Goal: Information Seeking & Learning: Obtain resource

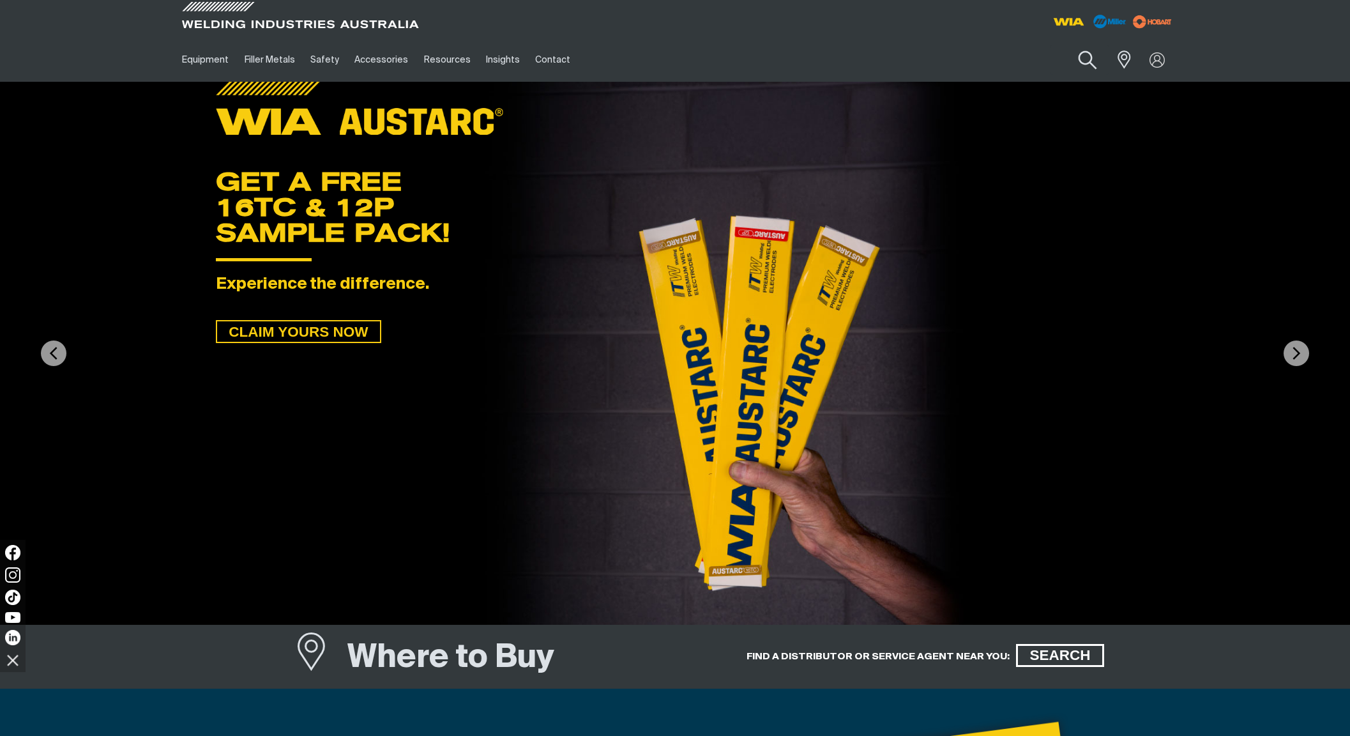
click at [1089, 62] on button "Search products" at bounding box center [1088, 60] width 52 height 36
click at [980, 62] on input "Search" at bounding box center [1010, 59] width 197 height 29
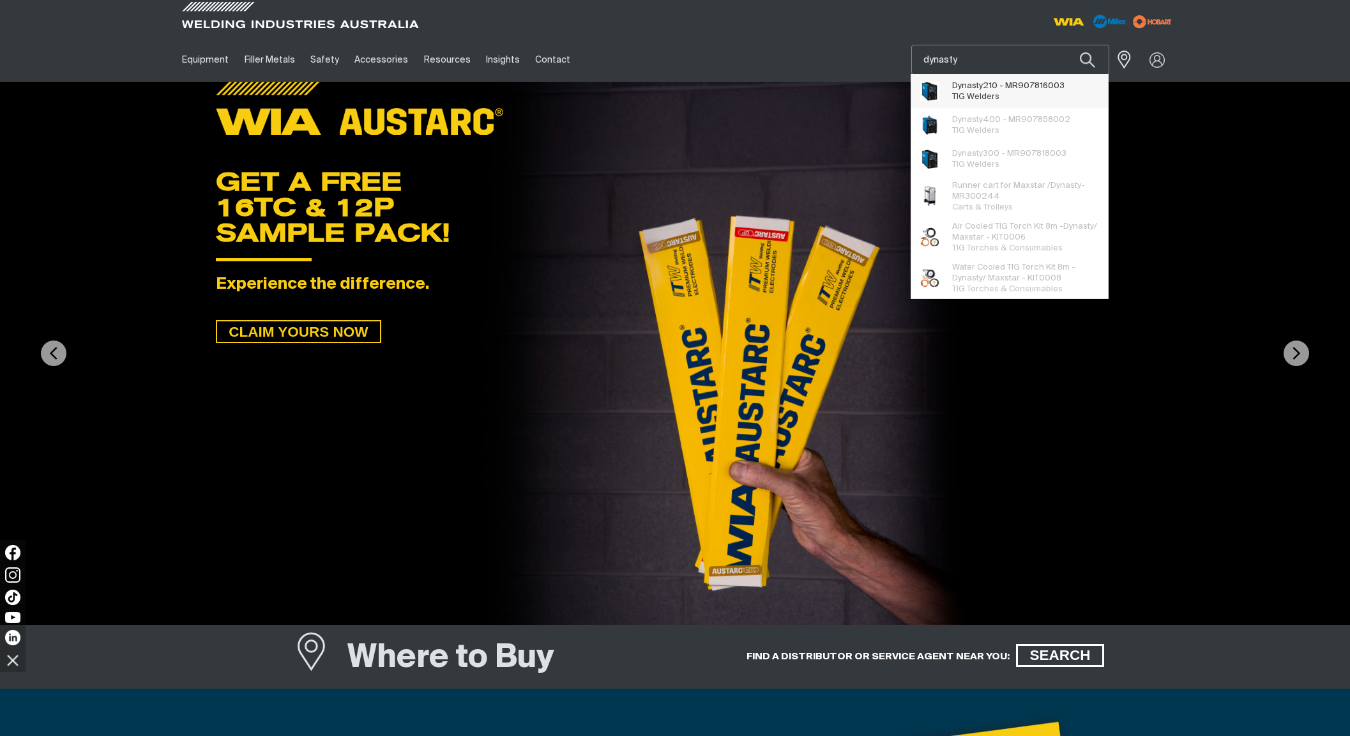
type input "dynasty"
click at [1024, 89] on span "Dynasty 210 - MR907816003" at bounding box center [1008, 85] width 112 height 11
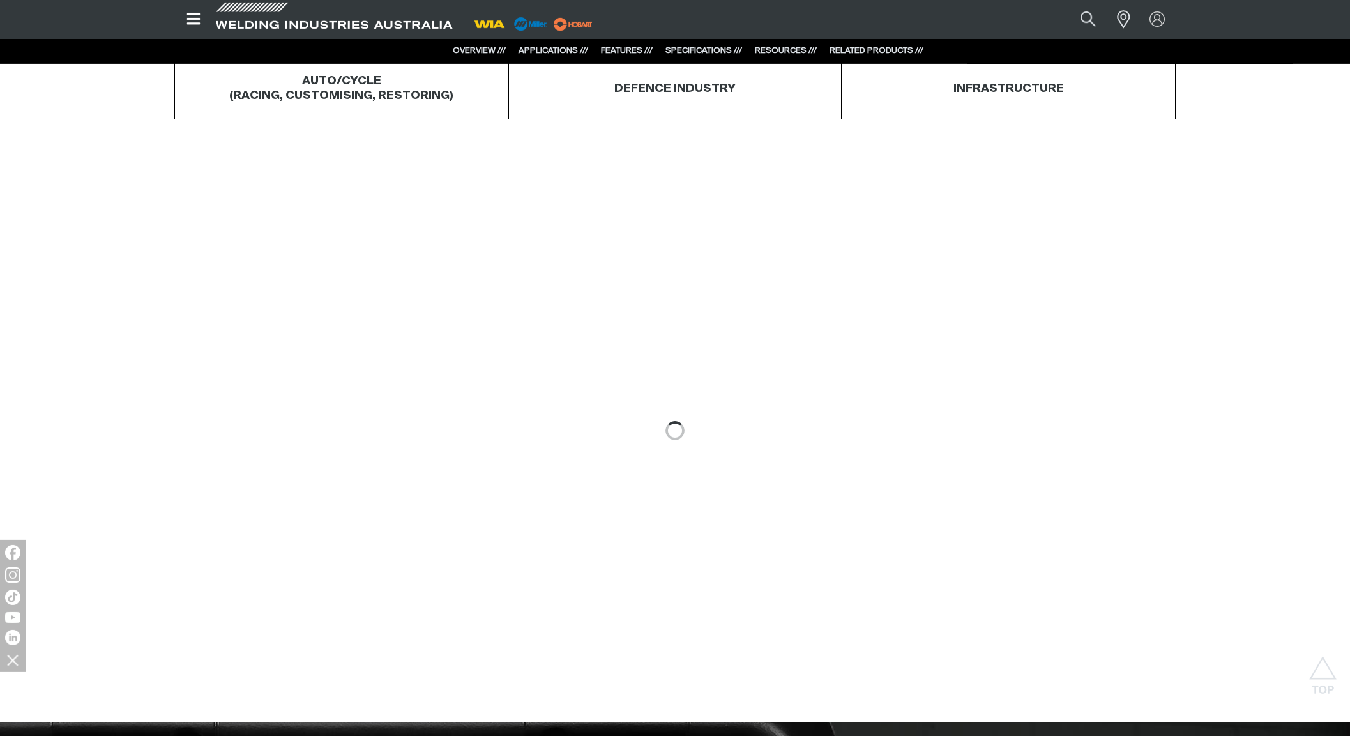
scroll to position [819, 0]
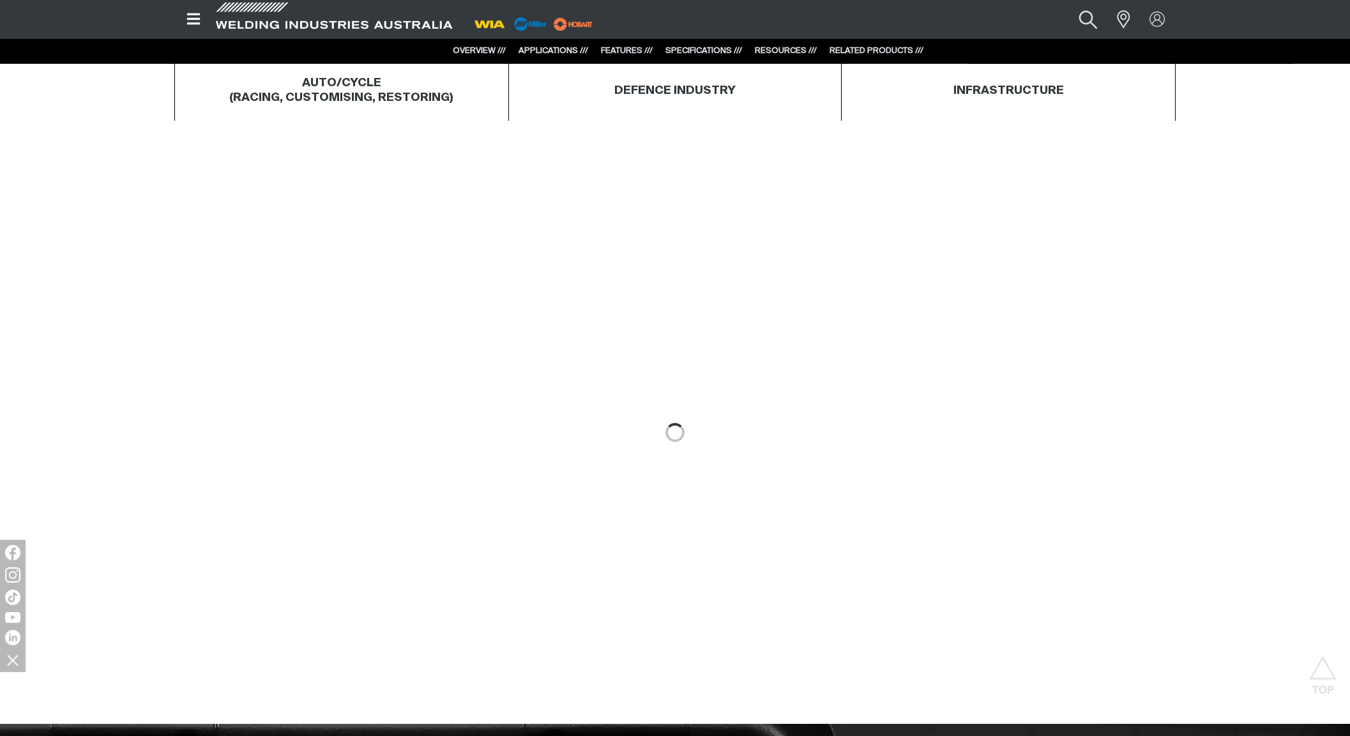
click at [1084, 15] on button "Search products" at bounding box center [1089, 19] width 52 height 34
click at [992, 19] on input "Search" at bounding box center [1011, 19] width 197 height 27
type input "16tc"
click at [1007, 45] on span "Austarc 16TC - Austarc 16TC" at bounding box center [1005, 44] width 104 height 11
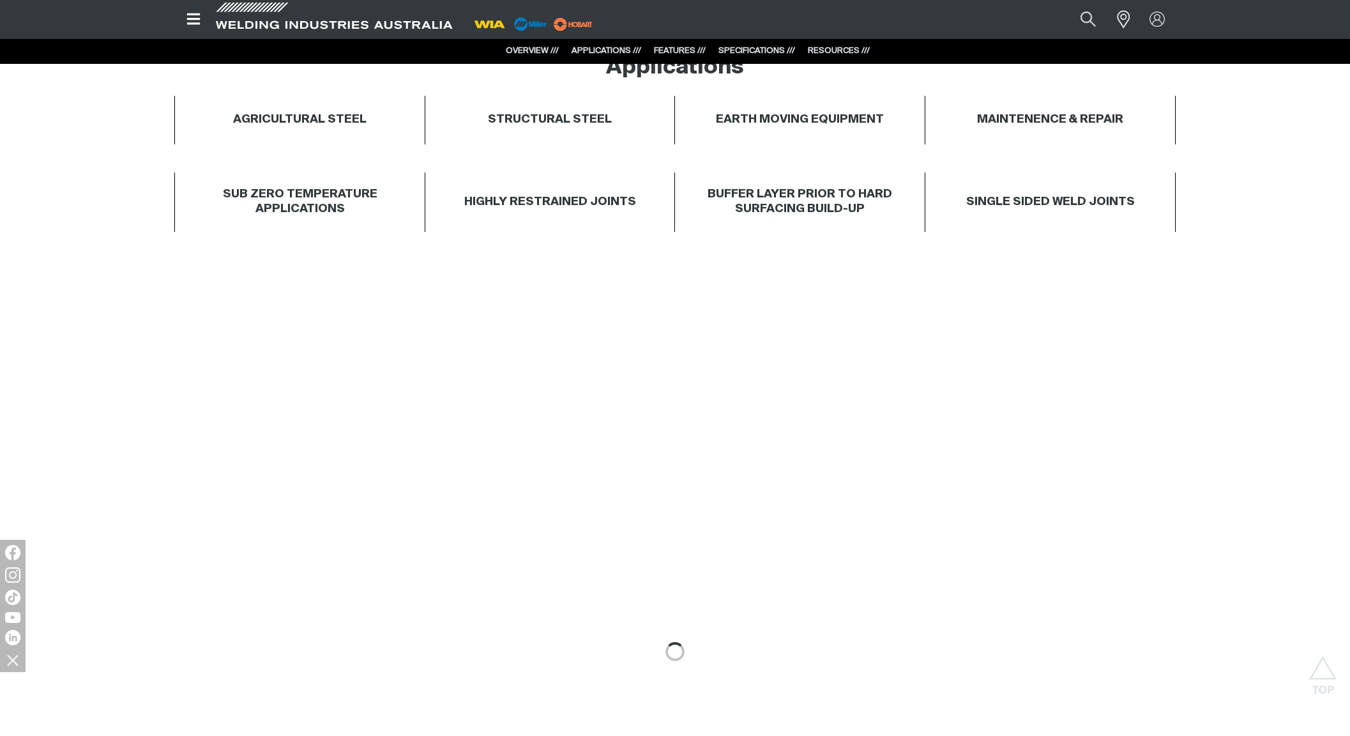
scroll to position [954, 0]
click at [254, 19] on span at bounding box center [334, 20] width 243 height 38
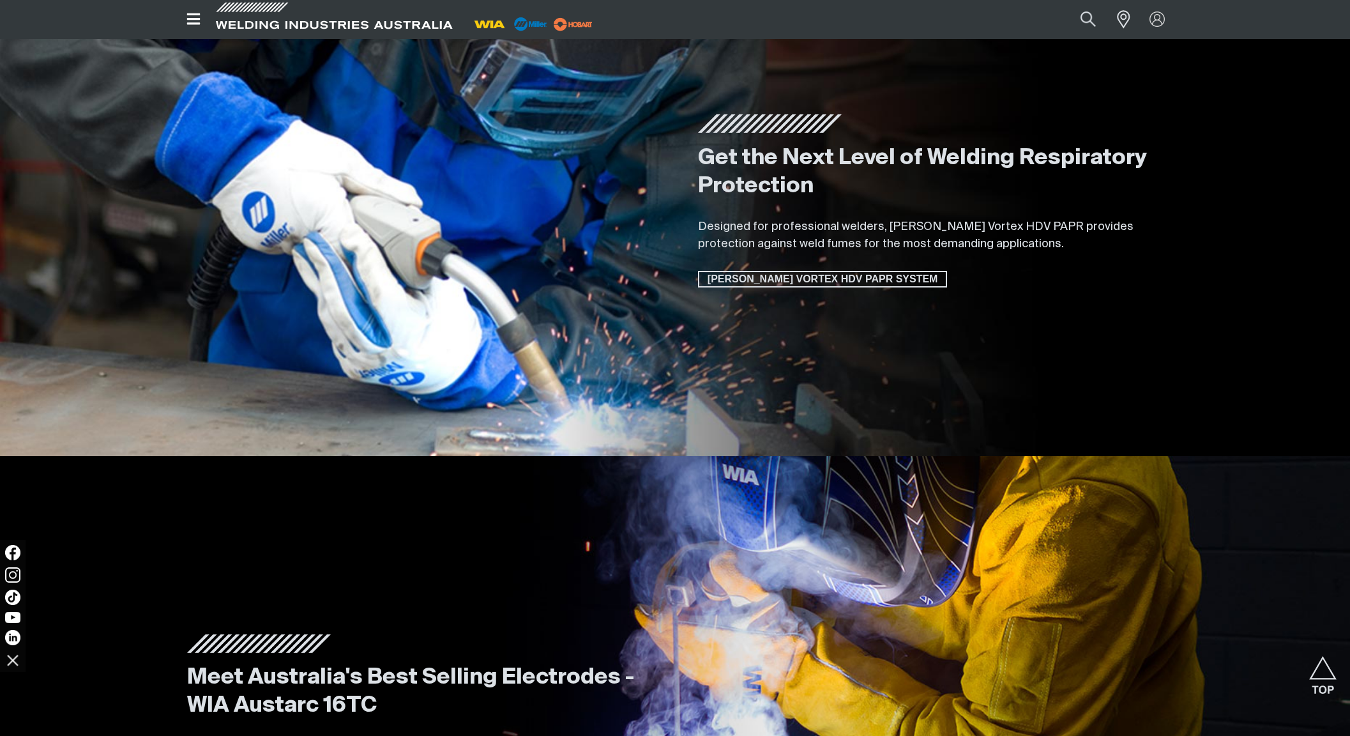
scroll to position [2109, 0]
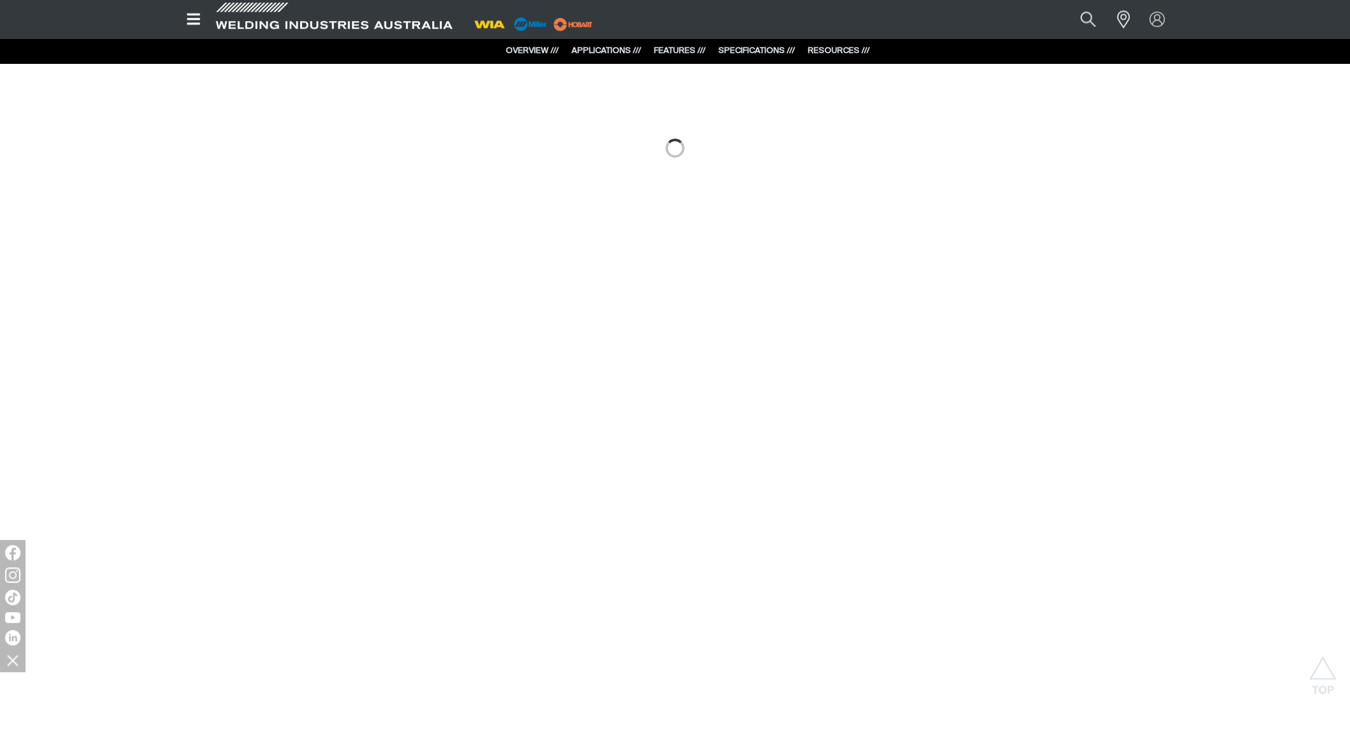
scroll to position [1410, 0]
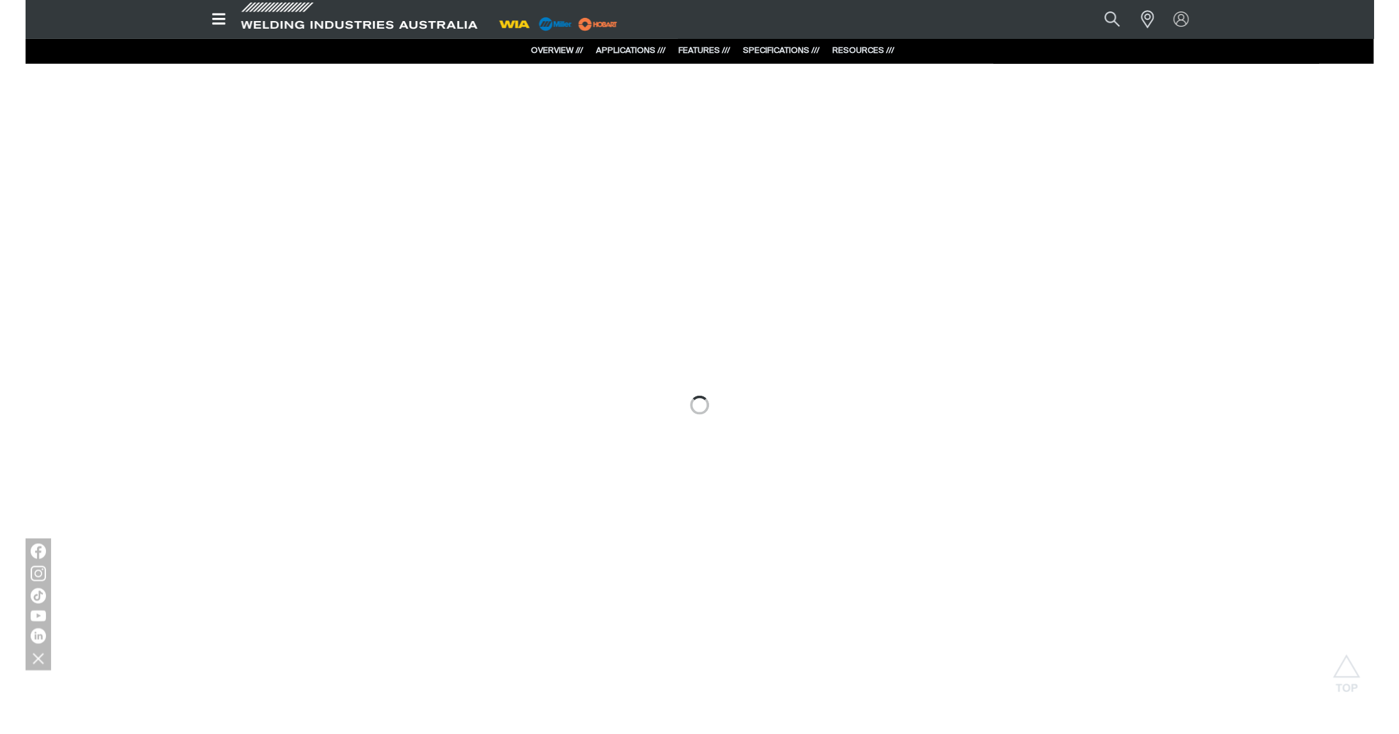
scroll to position [1178, 0]
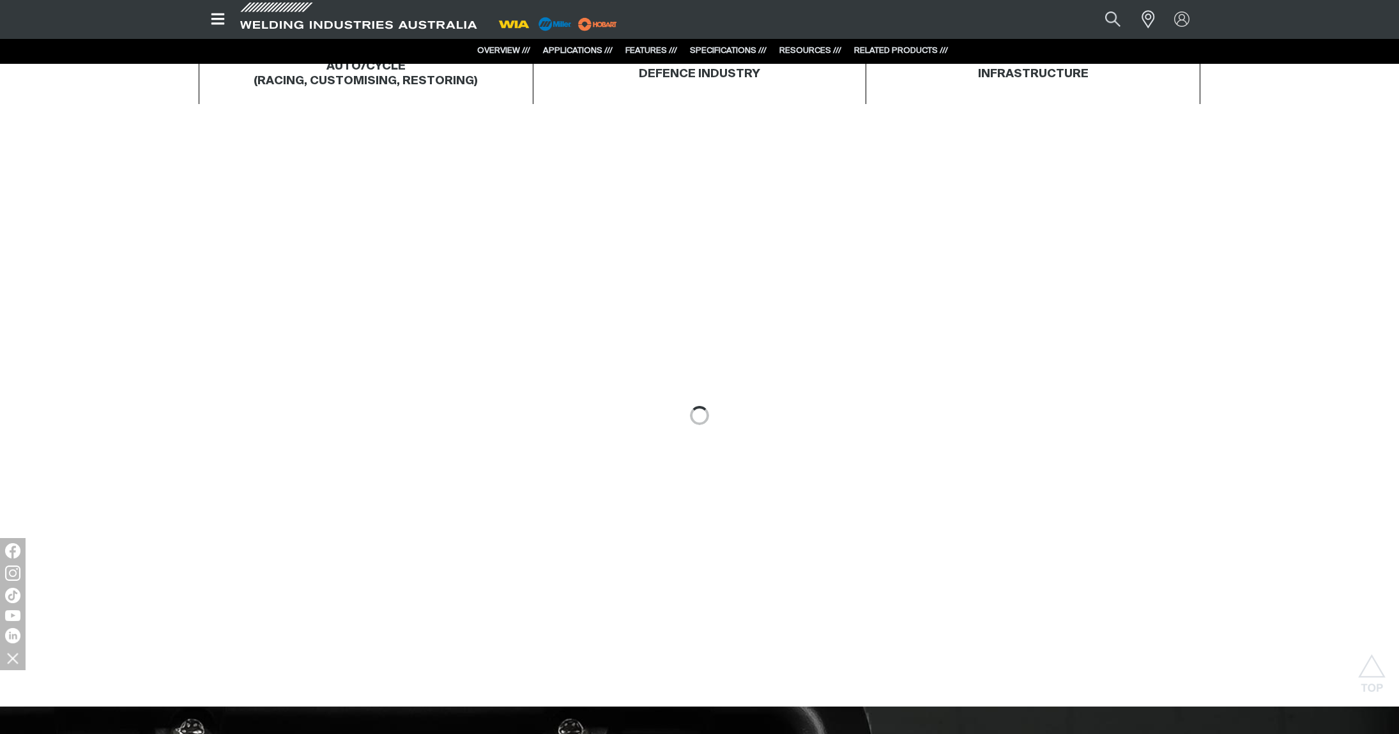
scroll to position [860, 0]
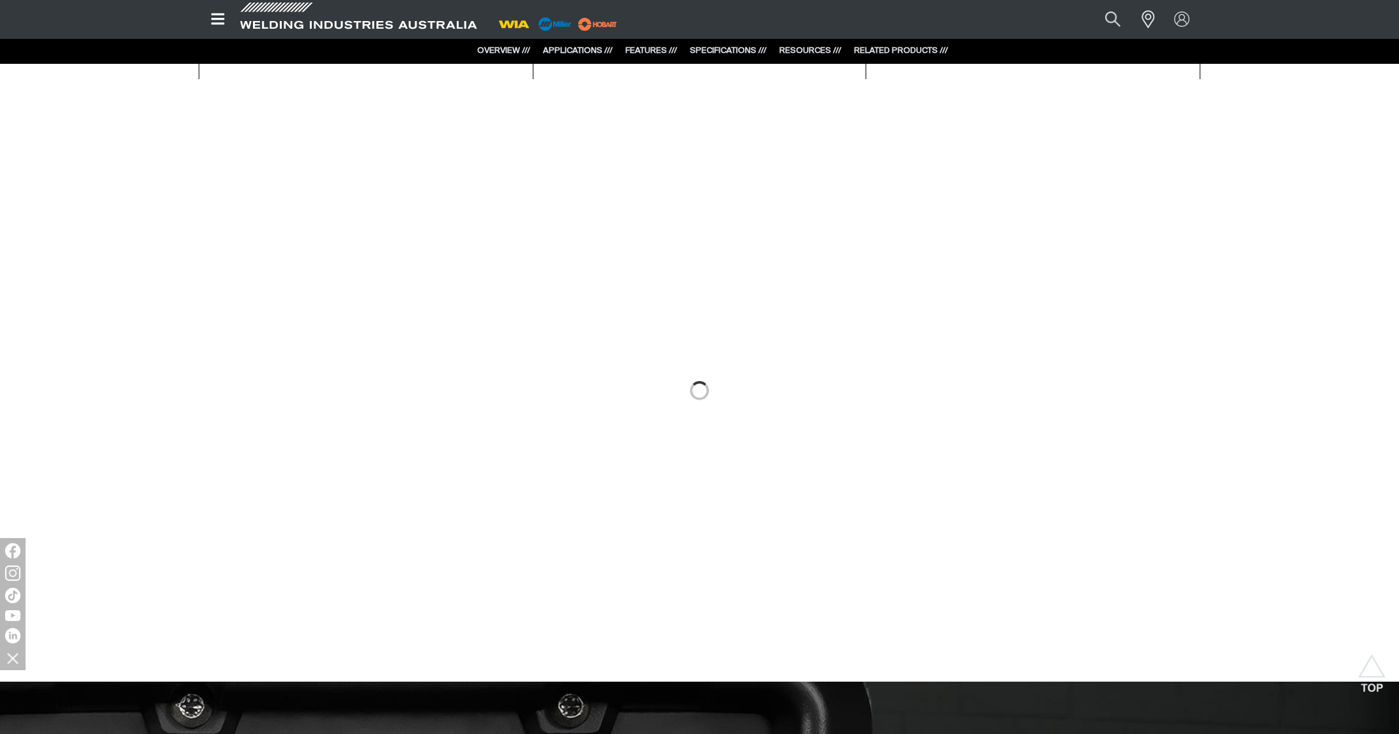
click at [501, 82] on div "AUTO/CYCLE (RACING, CUSTOMISING, RESTORING) DEFENCE INDUSTRY INFRASTRUCTURE" at bounding box center [699, 48] width 1001 height 75
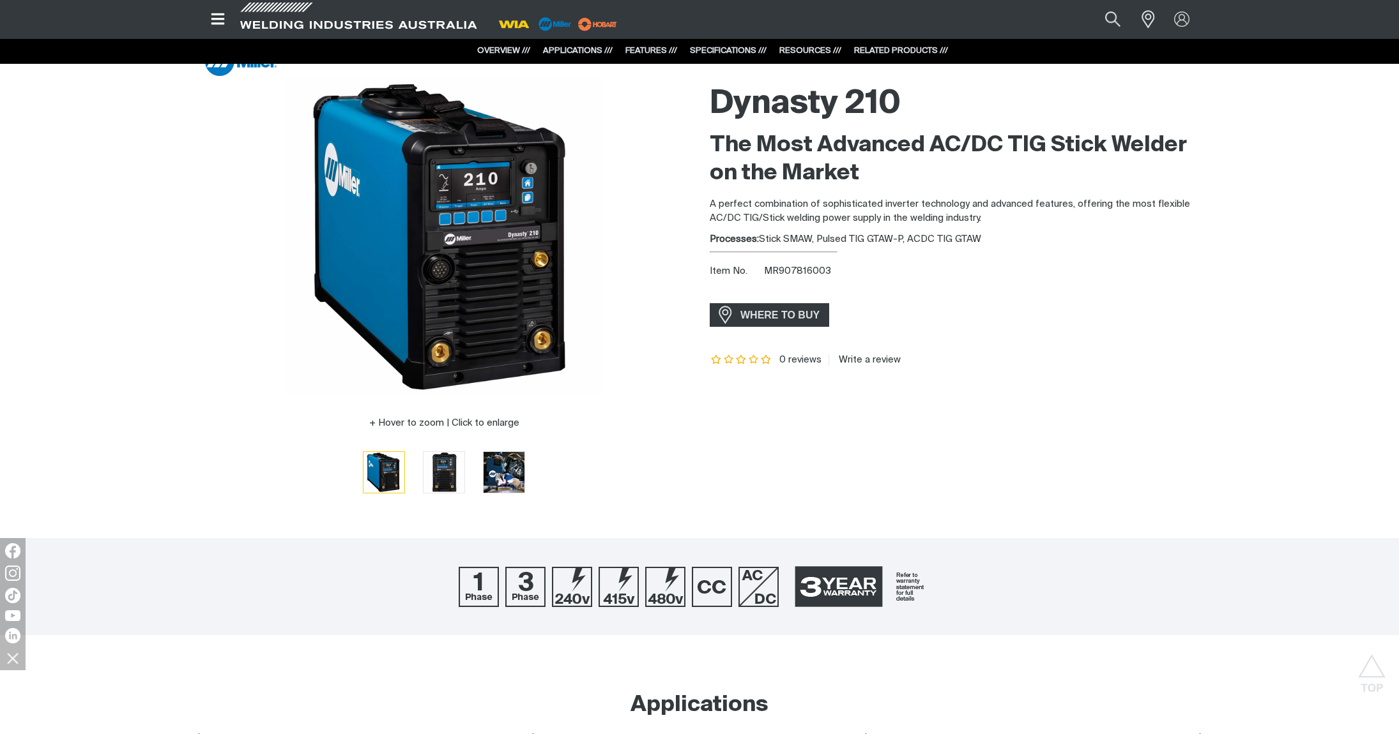
scroll to position [0, 0]
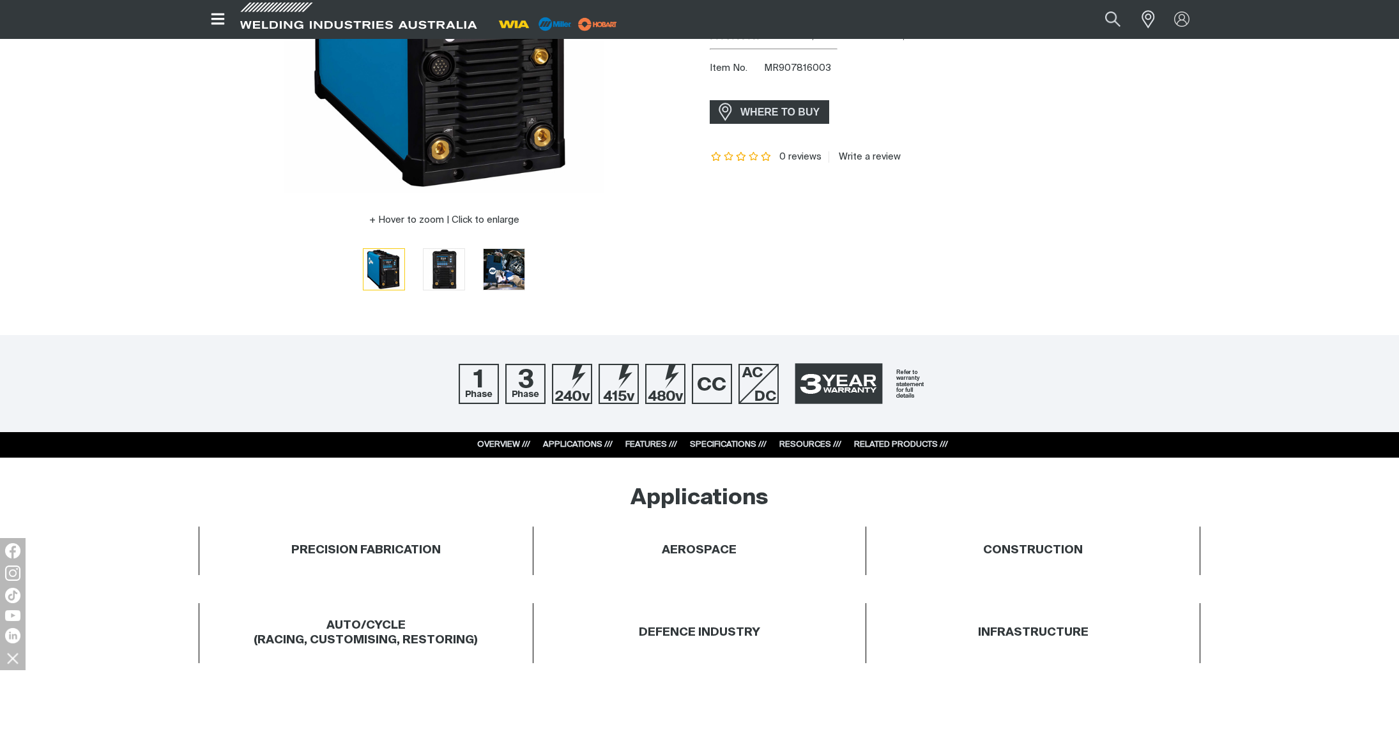
scroll to position [271, 0]
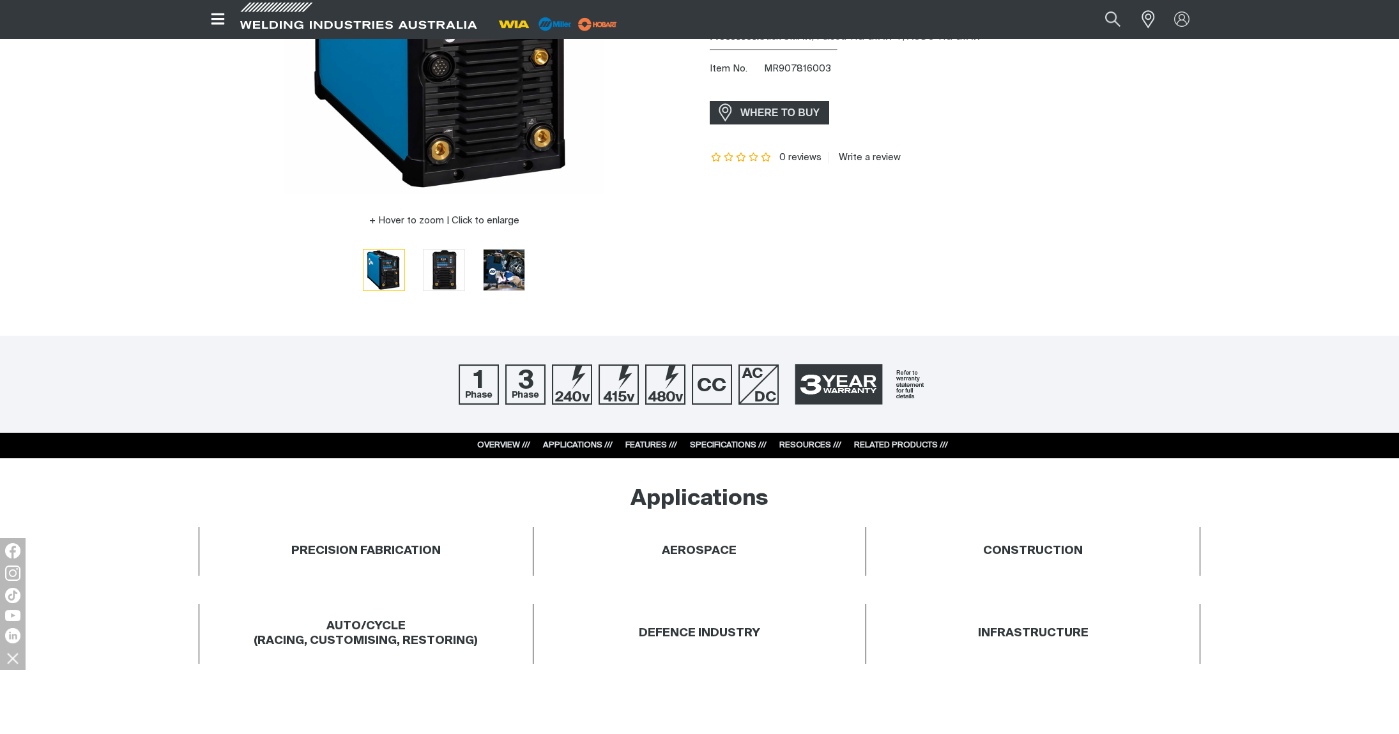
click at [558, 445] on link "APPLICATIONS ///" at bounding box center [578, 445] width 70 height 8
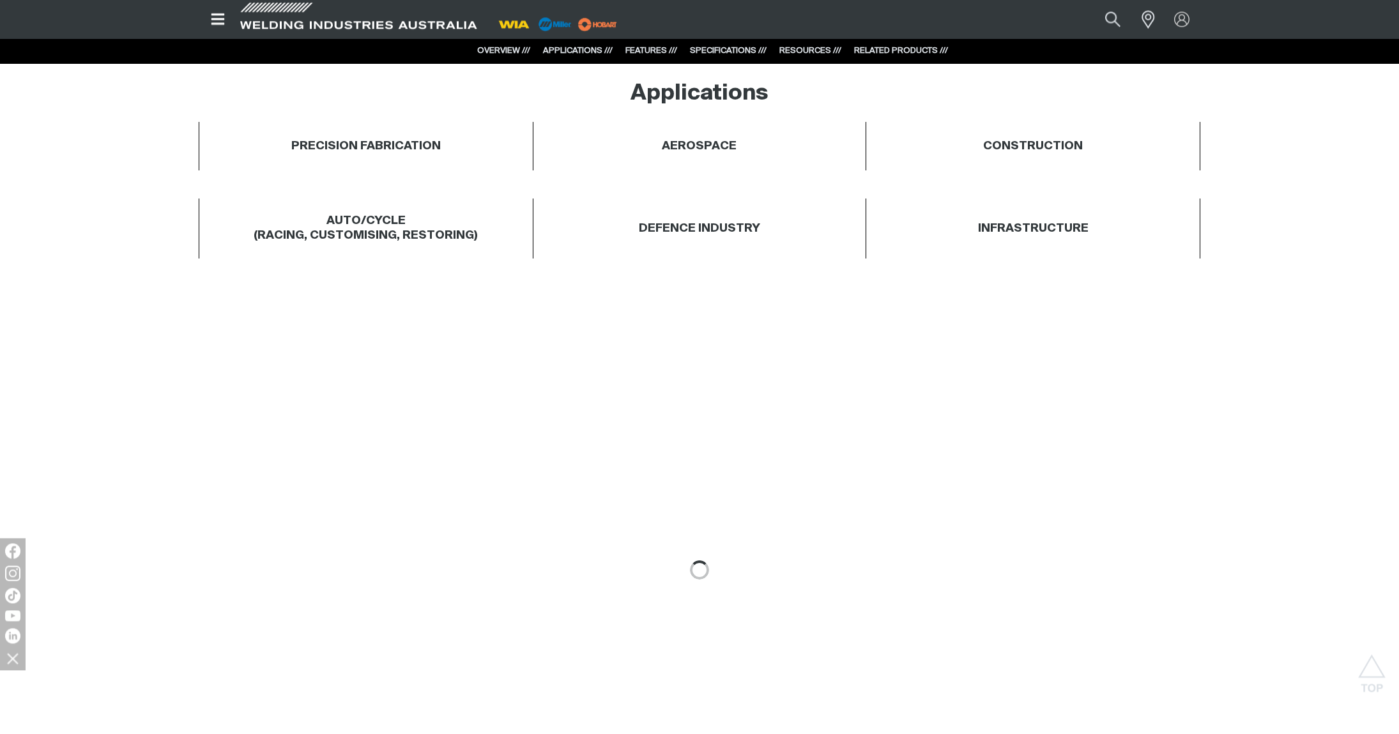
scroll to position [685, 0]
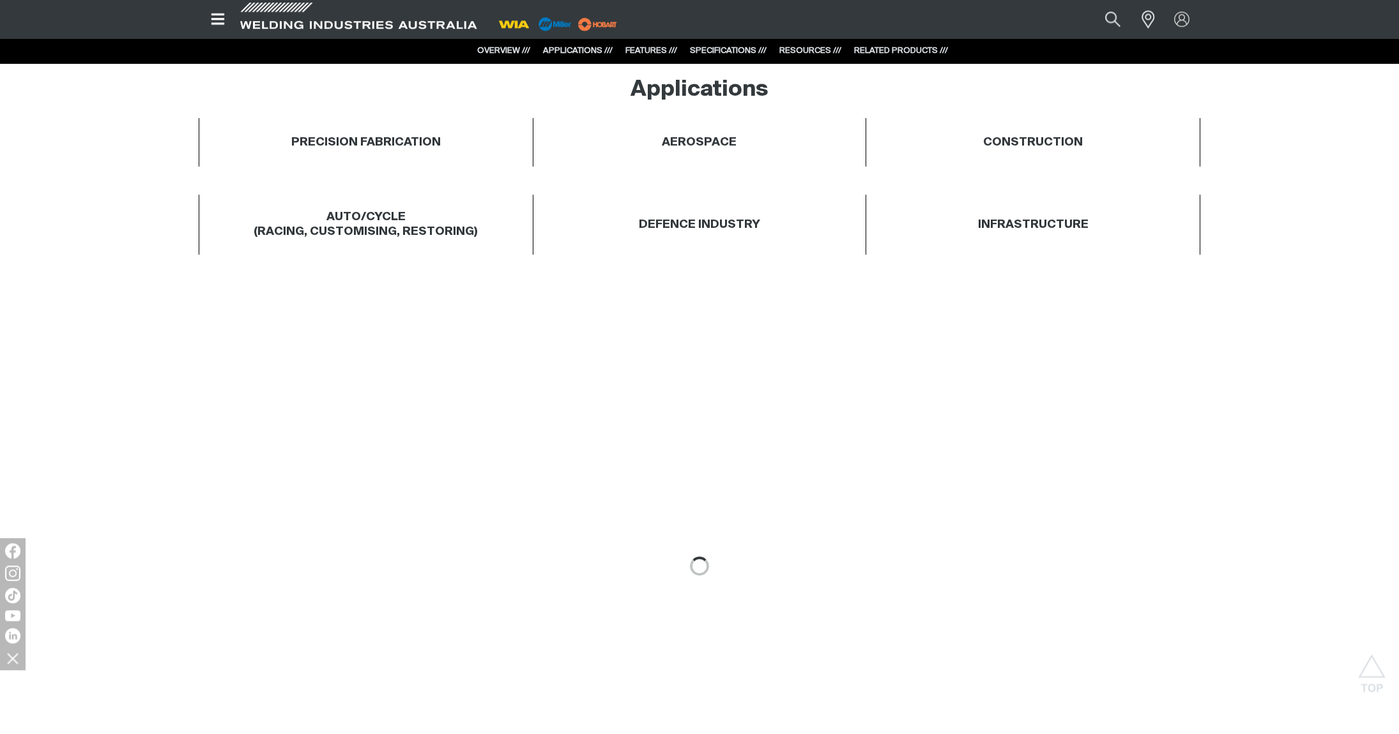
click at [651, 49] on link "FEATURES ///" at bounding box center [651, 51] width 52 height 8
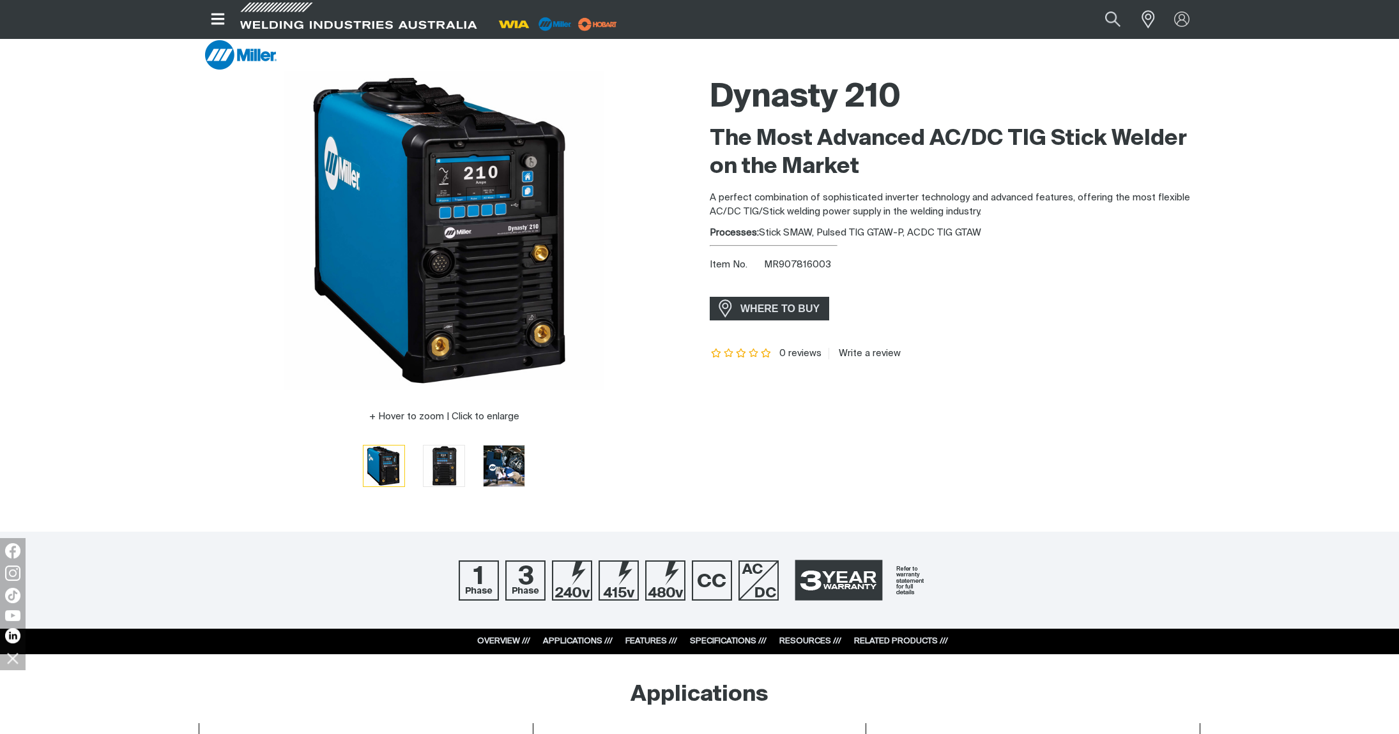
scroll to position [0, 0]
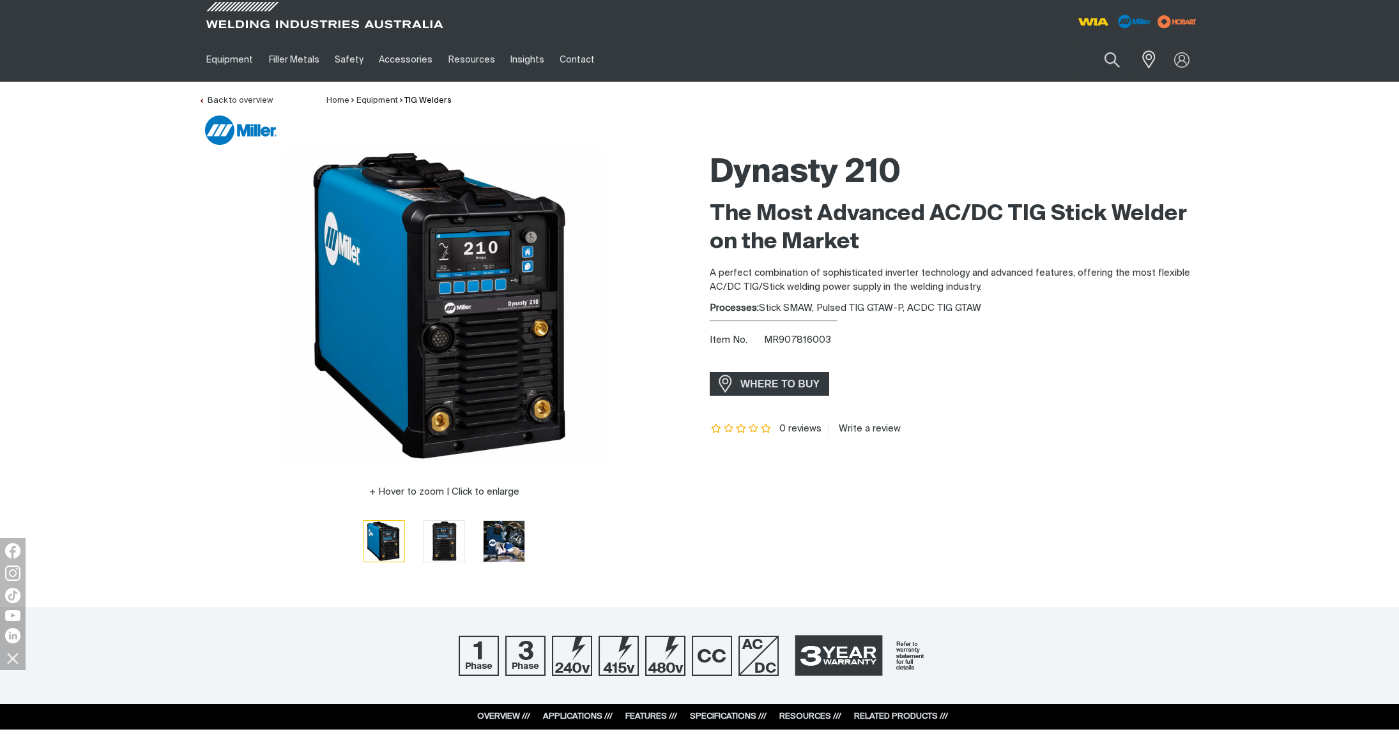
click at [1231, 303] on div "Hover to zoom | Click to enlarge Dynasty 210 The Most Advanced AC/DC TIG Stick …" at bounding box center [699, 363] width 1399 height 434
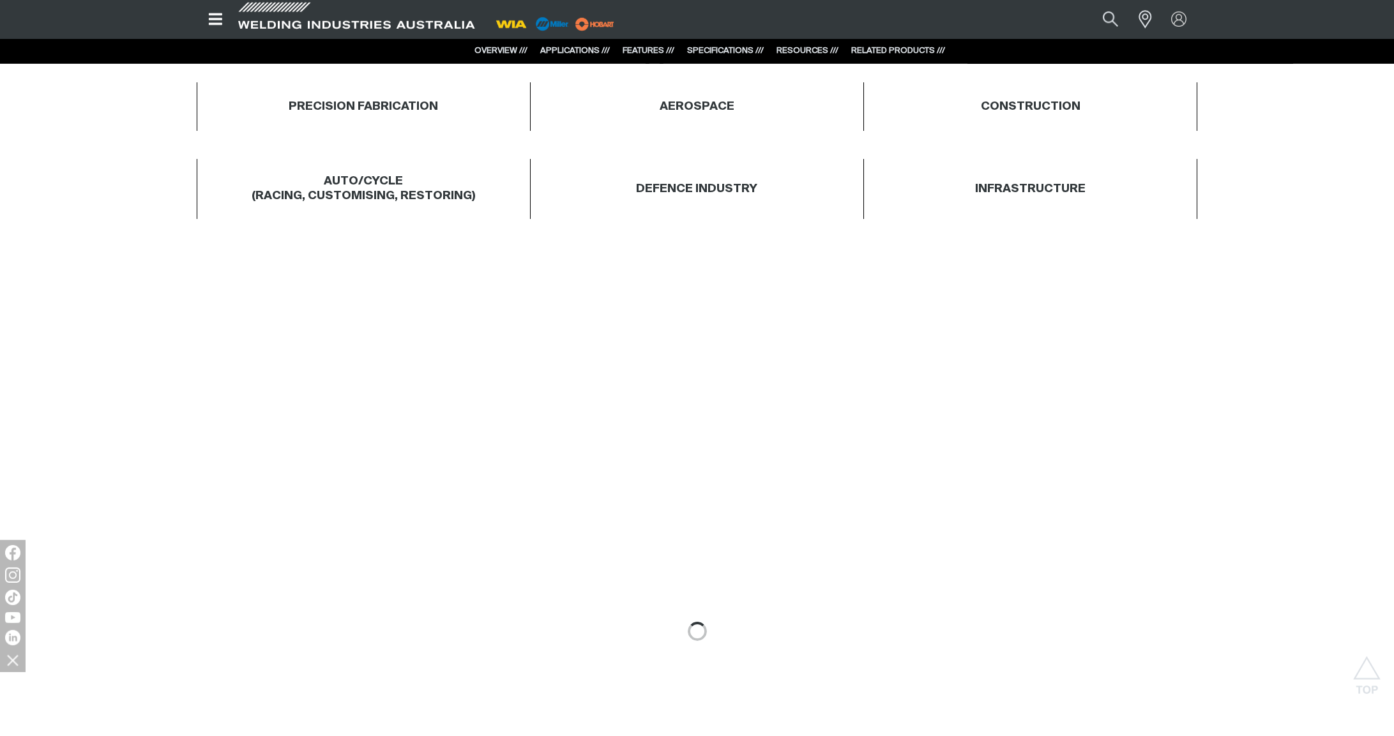
scroll to position [723, 0]
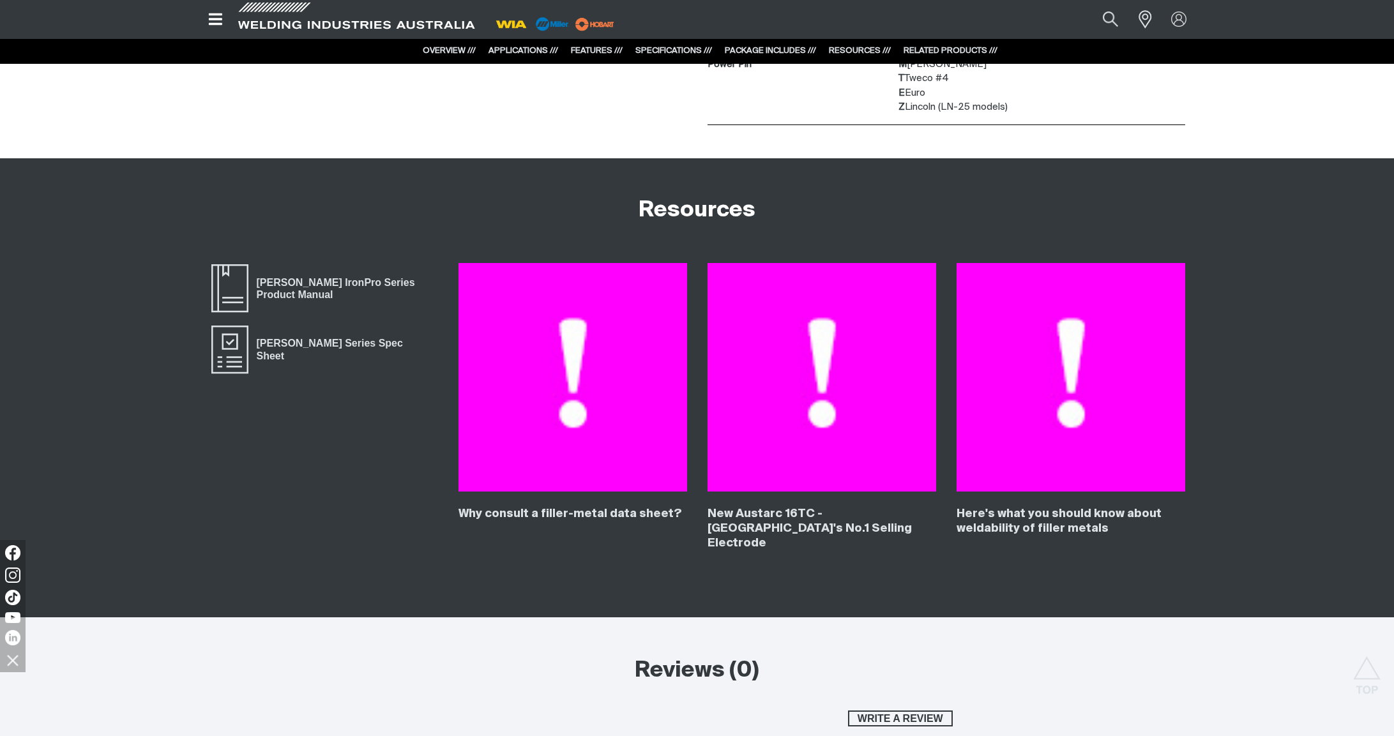
scroll to position [4741, 0]
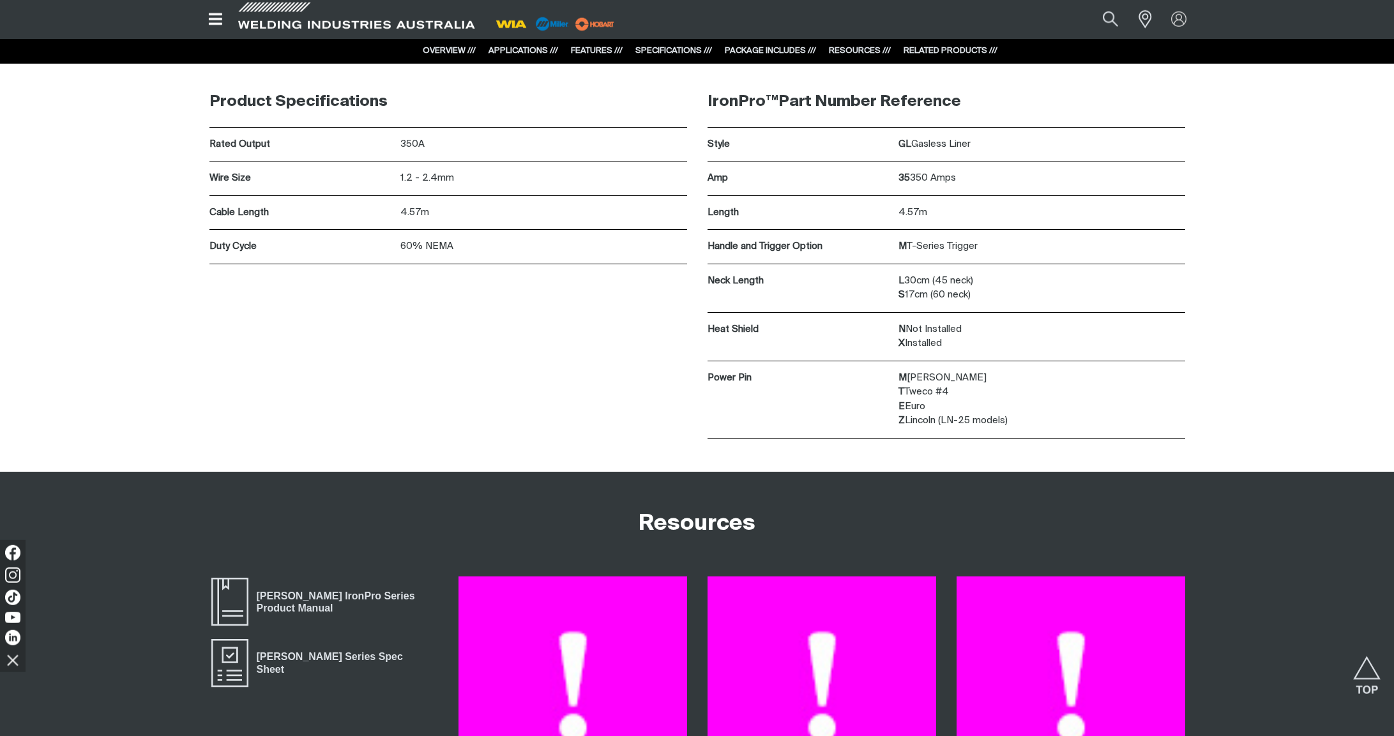
scroll to position [4705, 0]
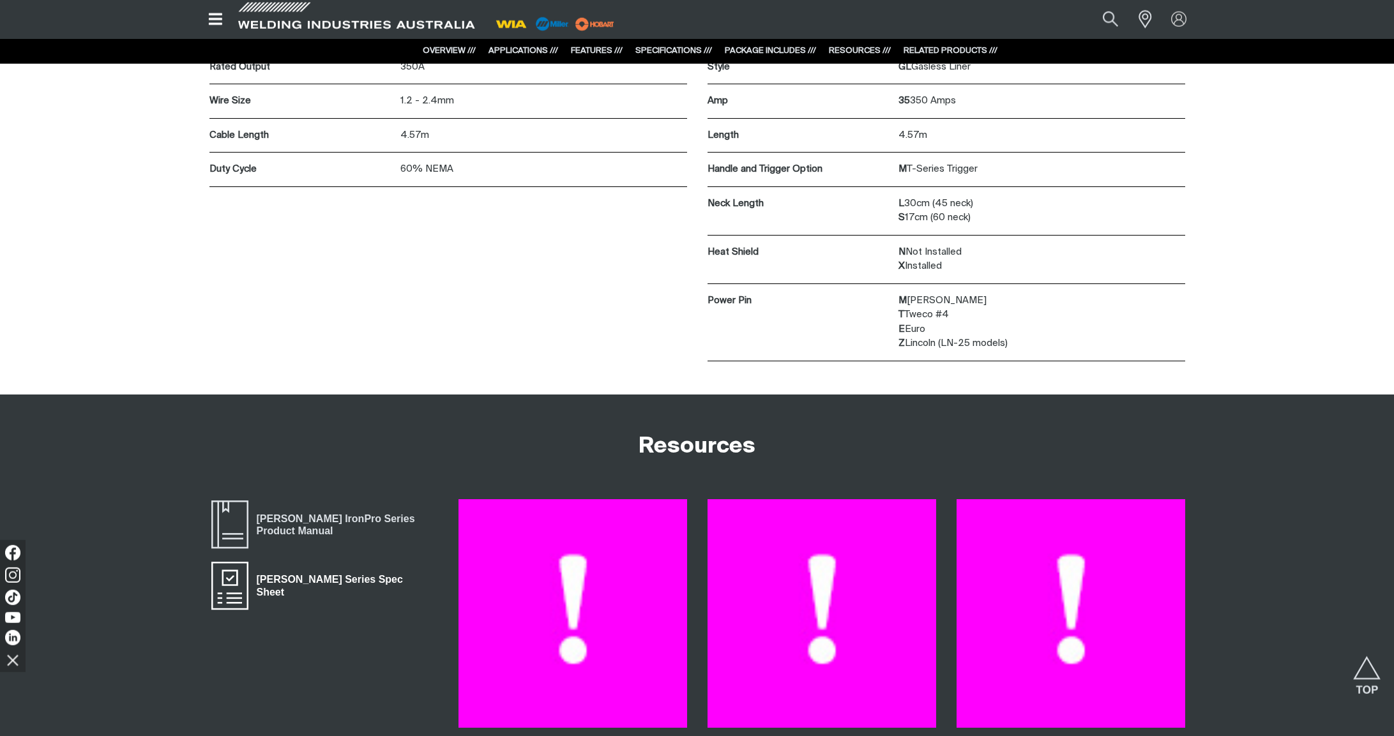
click at [308, 575] on span "[PERSON_NAME] Series Spec Sheet" at bounding box center [343, 586] width 190 height 29
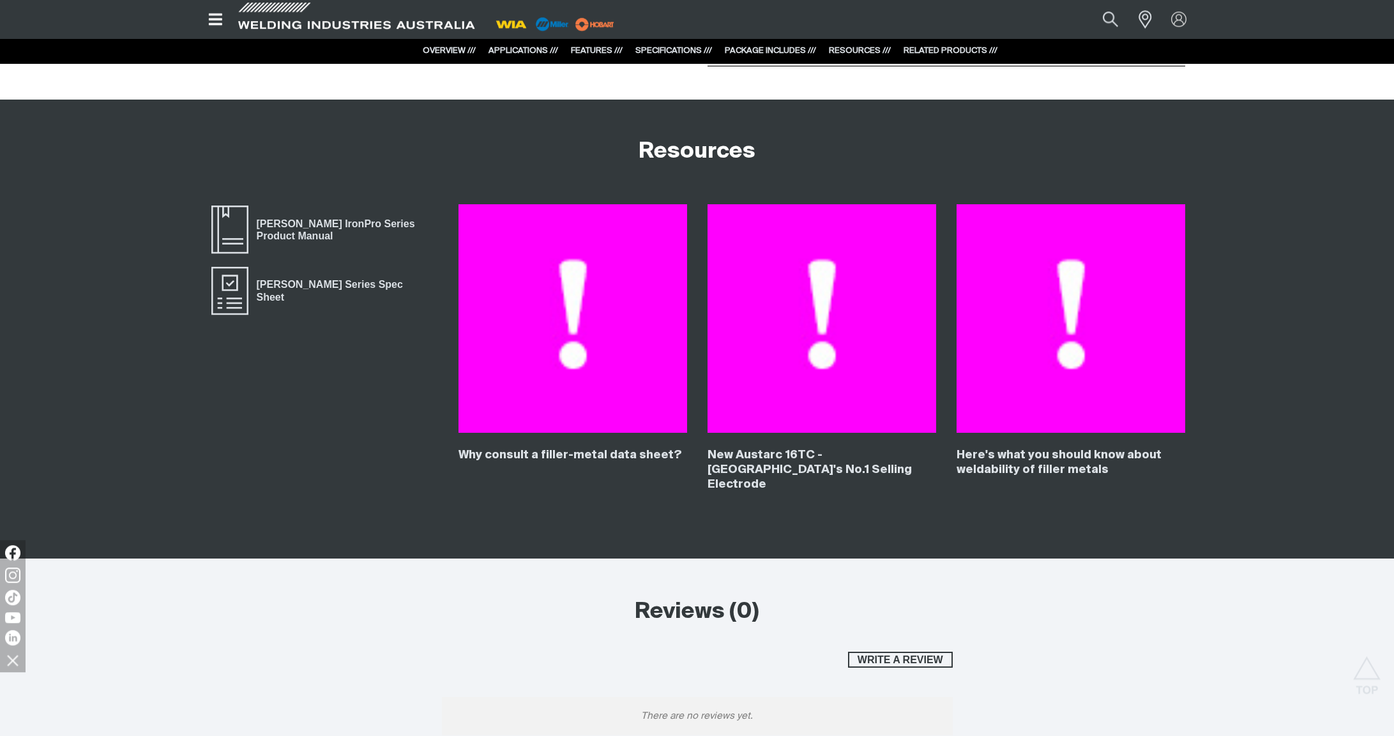
scroll to position [5000, 0]
click at [284, 335] on div "Bernard IronPro Series Product Manual Bernard IronPro Series Spec Sheet" at bounding box center [323, 356] width 229 height 303
click at [297, 285] on span "[PERSON_NAME] Series Spec Sheet" at bounding box center [343, 291] width 190 height 29
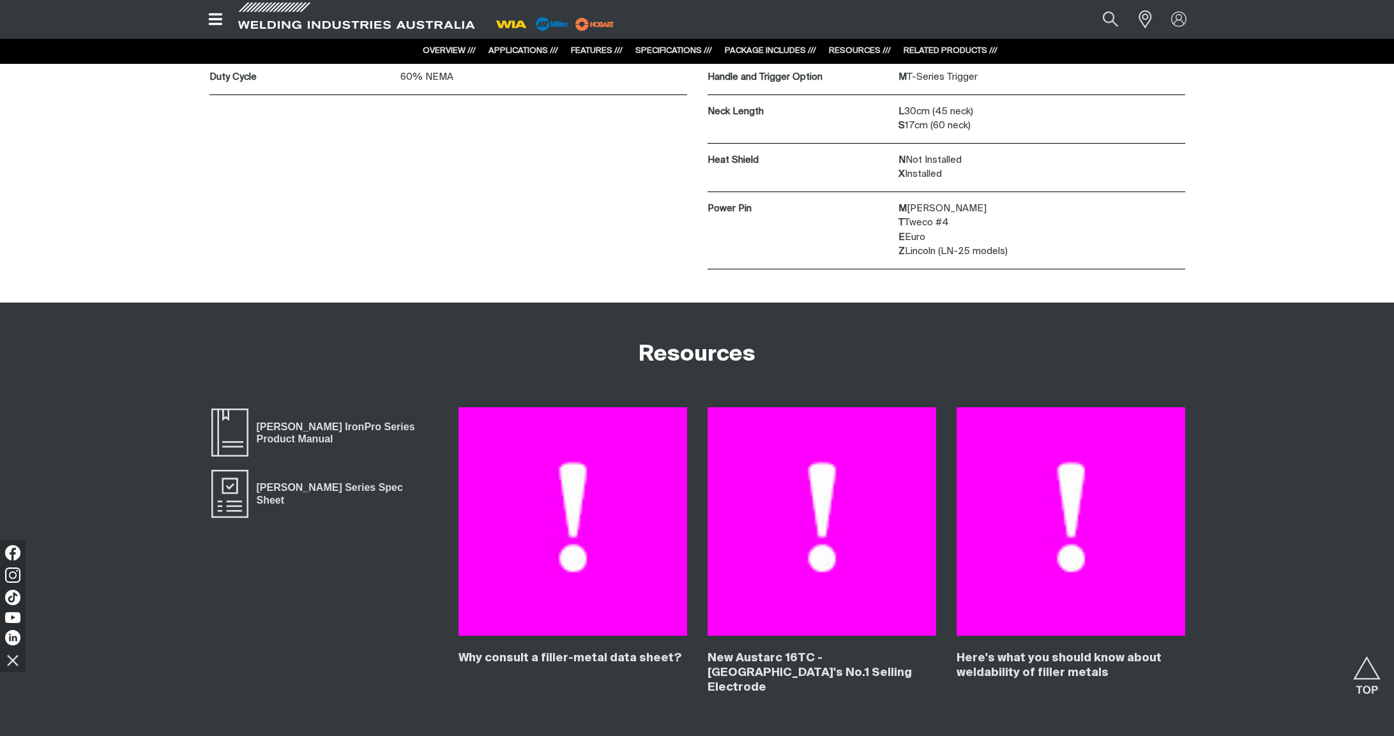
scroll to position [5009, 0]
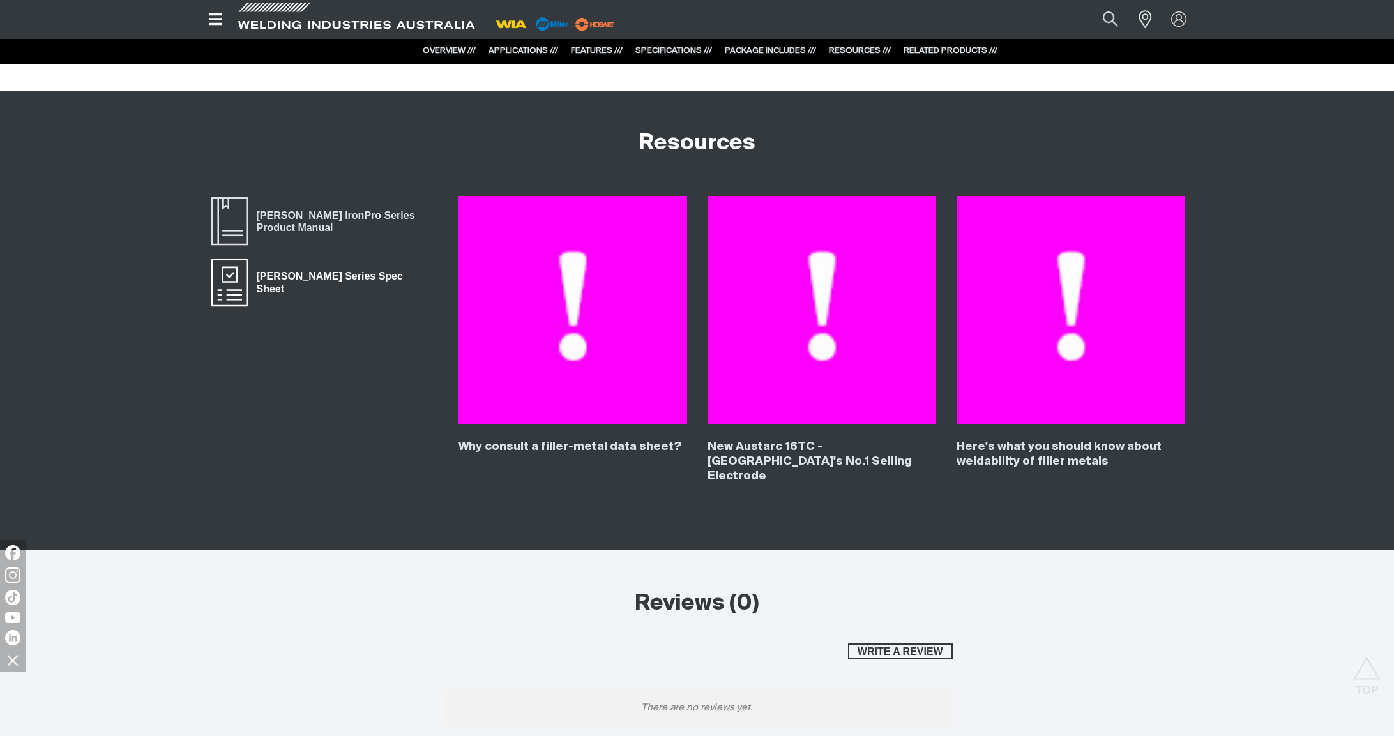
click at [287, 275] on span "[PERSON_NAME] Series Spec Sheet" at bounding box center [343, 282] width 190 height 29
click at [319, 208] on span "[PERSON_NAME] IronPro Series Product Manual" at bounding box center [343, 222] width 190 height 29
